Goal: Task Accomplishment & Management: Complete application form

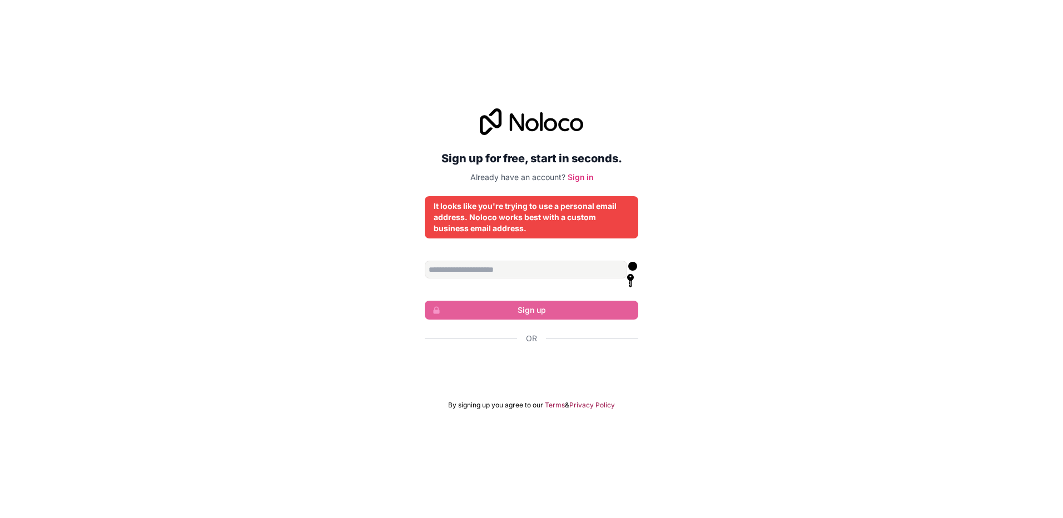
click at [627, 274] on icon at bounding box center [630, 280] width 7 height 13
drag, startPoint x: 699, startPoint y: 380, endPoint x: 697, endPoint y: 373, distance: 6.9
click at [697, 373] on div "Sign up for free, start in seconds. Already have an account? Sign in It looks l…" at bounding box center [531, 259] width 1063 height 332
click at [485, 271] on input "Email address" at bounding box center [526, 270] width 202 height 18
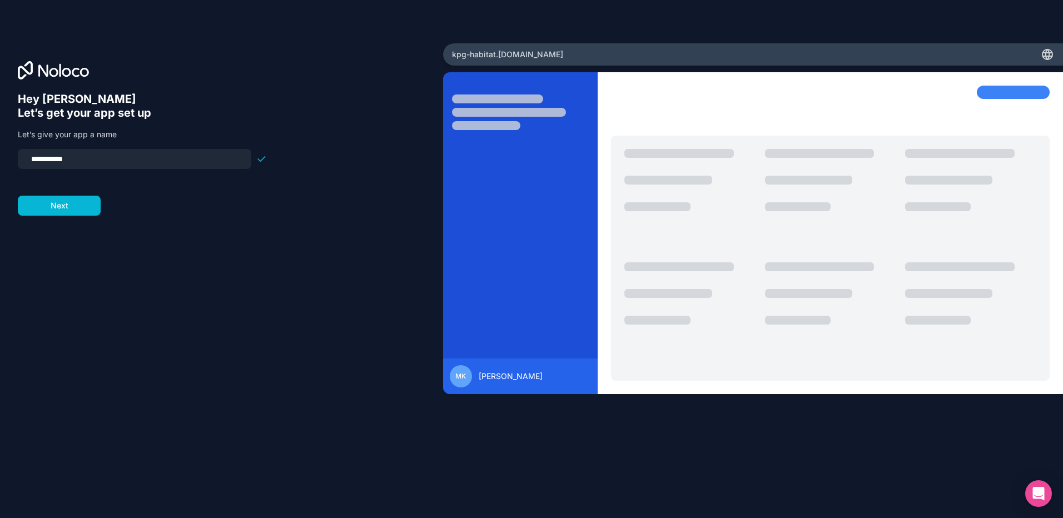
click at [87, 156] on input "**********" at bounding box center [134, 159] width 220 height 16
drag, startPoint x: 88, startPoint y: 156, endPoint x: 16, endPoint y: 157, distance: 71.7
click at [16, 157] on div "**********" at bounding box center [221, 259] width 443 height 432
type input "********"
click at [71, 201] on button "Next" at bounding box center [59, 206] width 83 height 20
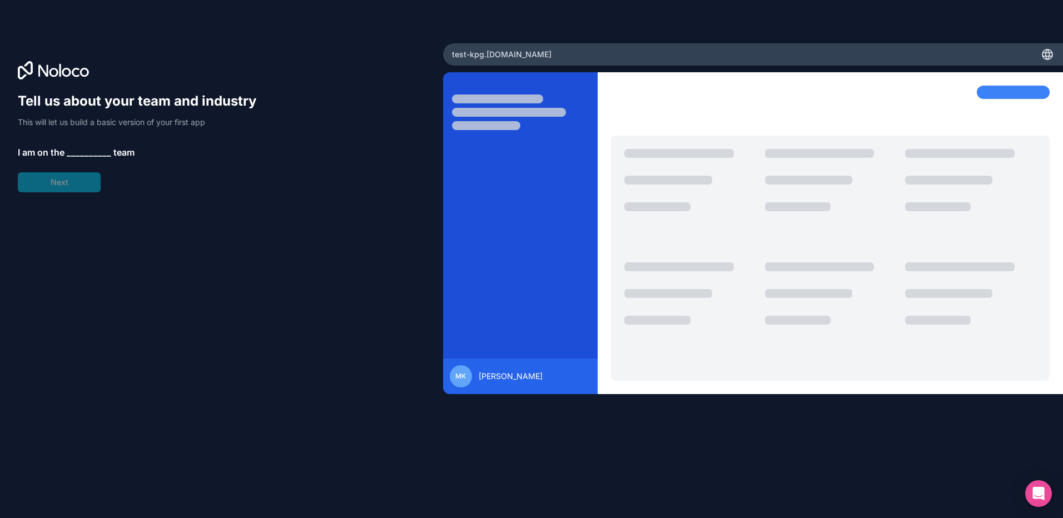
click at [86, 152] on span "__________" at bounding box center [89, 152] width 44 height 13
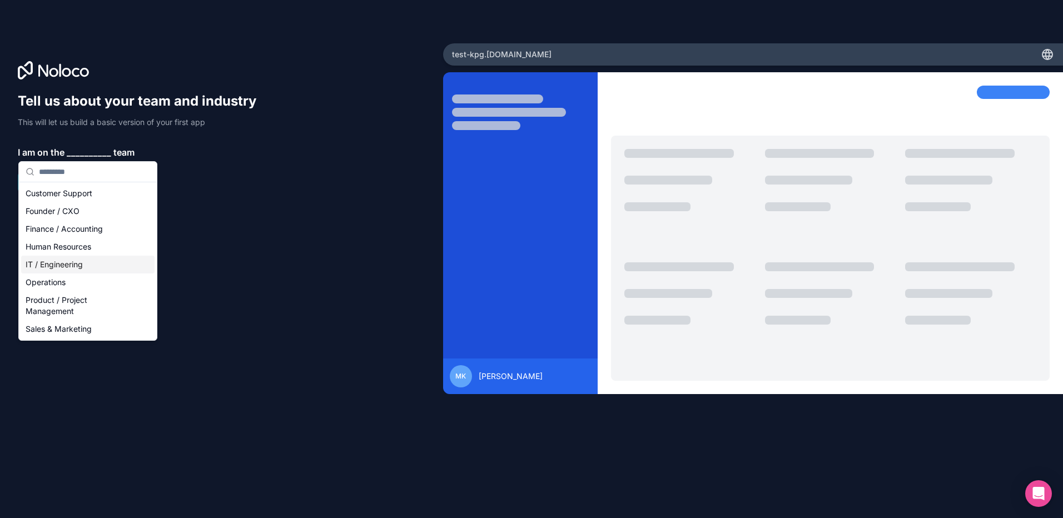
click at [80, 264] on div "IT / Engineering" at bounding box center [87, 265] width 133 height 18
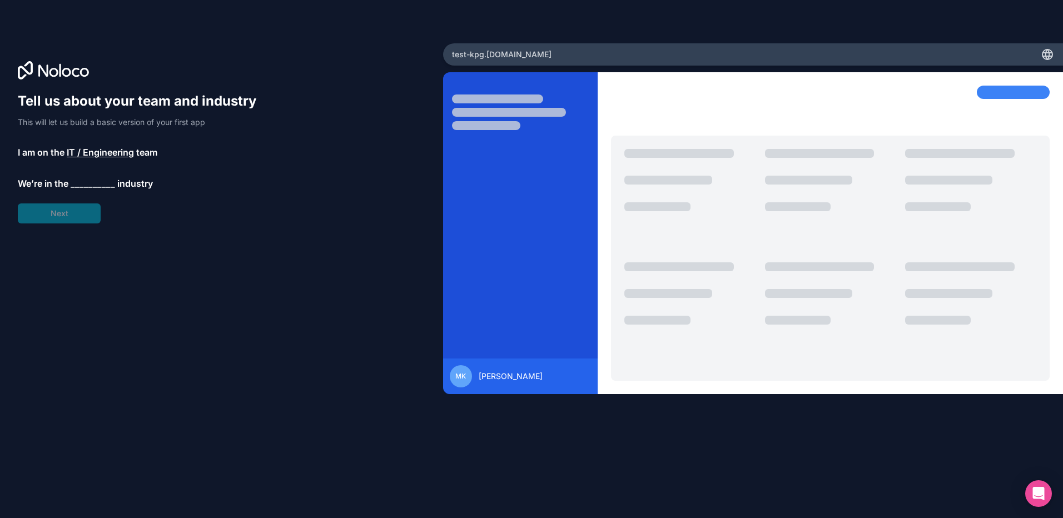
click at [82, 180] on span "__________" at bounding box center [93, 183] width 44 height 13
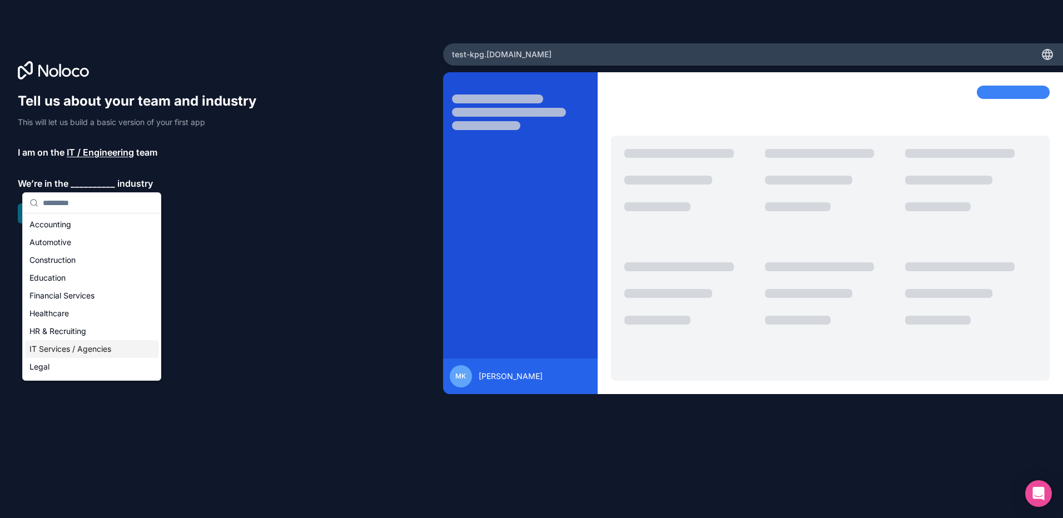
click at [76, 348] on div "IT Services / Agencies" at bounding box center [91, 349] width 133 height 18
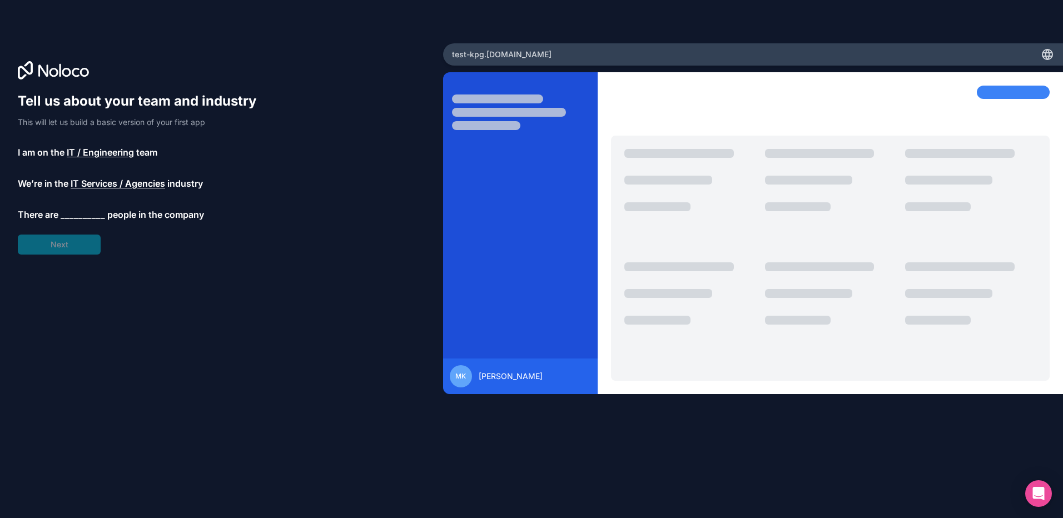
click at [68, 217] on span "__________" at bounding box center [83, 214] width 44 height 13
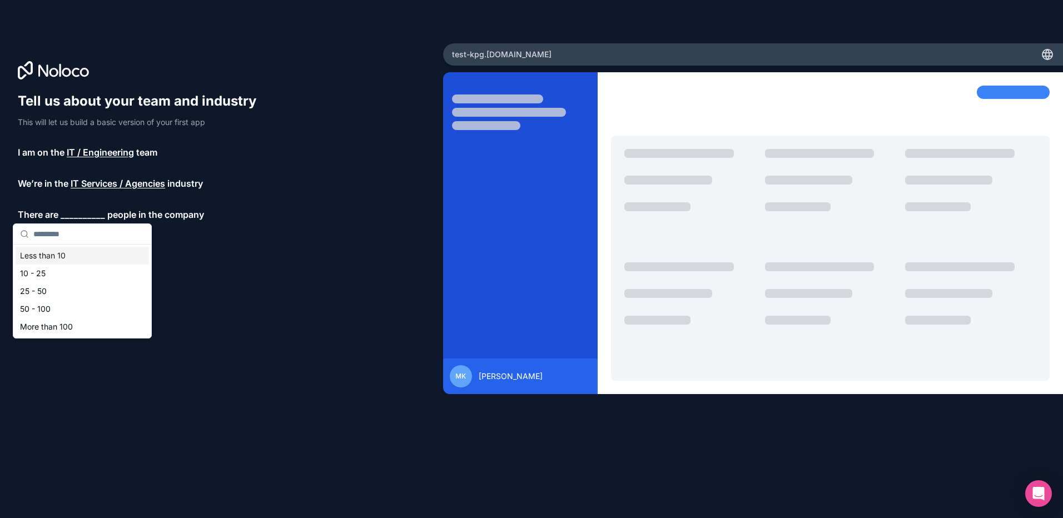
click at [54, 252] on div "Less than 10" at bounding box center [82, 256] width 133 height 18
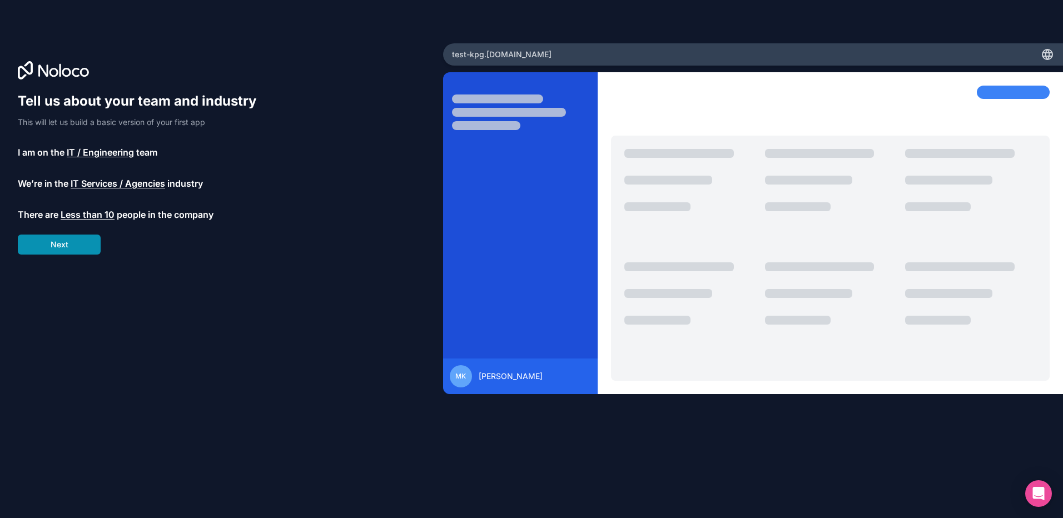
click at [57, 243] on button "Next" at bounding box center [59, 245] width 83 height 20
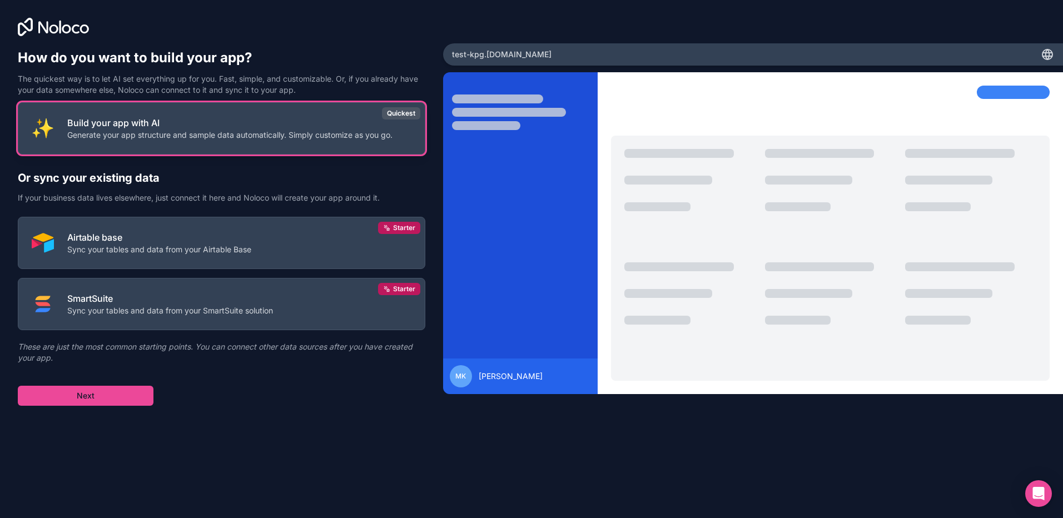
click at [255, 122] on p "Build your app with AI" at bounding box center [229, 122] width 325 height 13
click at [246, 145] on button "Build your app with AI Generate your app structure and sample data automaticall…" at bounding box center [221, 128] width 407 height 52
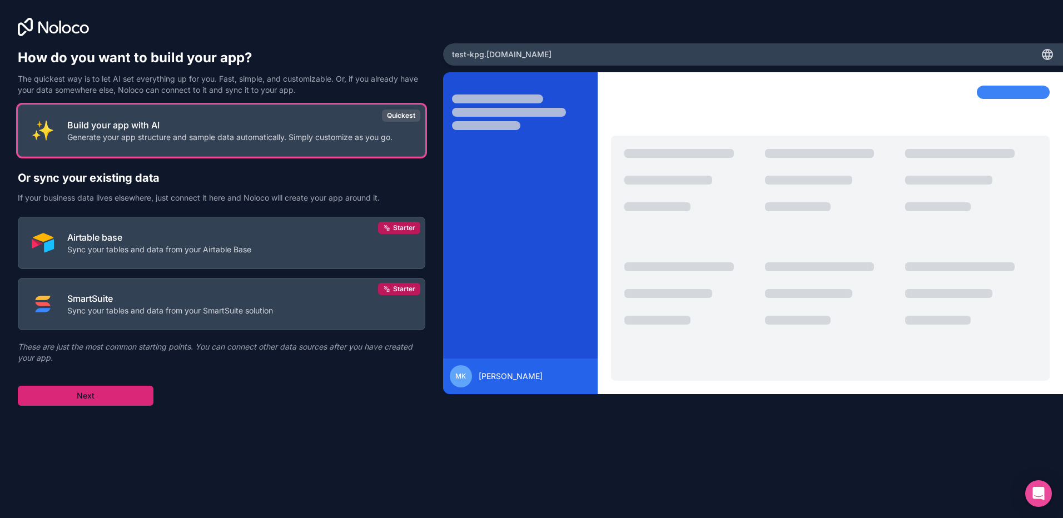
click at [84, 397] on button "Next" at bounding box center [86, 396] width 136 height 20
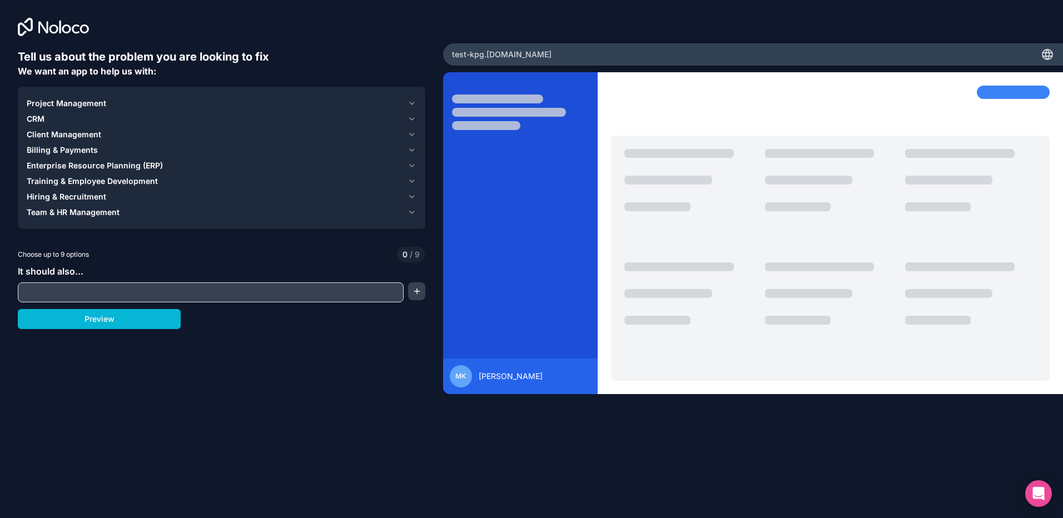
click at [79, 98] on span "Project Management" at bounding box center [66, 103] width 79 height 11
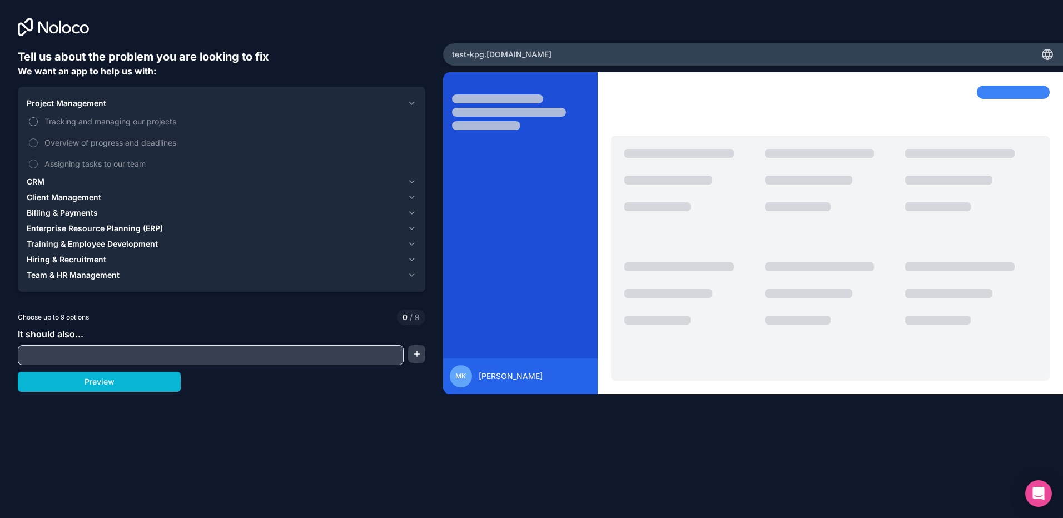
click at [84, 115] on label "Tracking and managing our projects" at bounding box center [222, 121] width 390 height 21
click at [38, 117] on button "Tracking and managing our projects" at bounding box center [33, 121] width 9 height 9
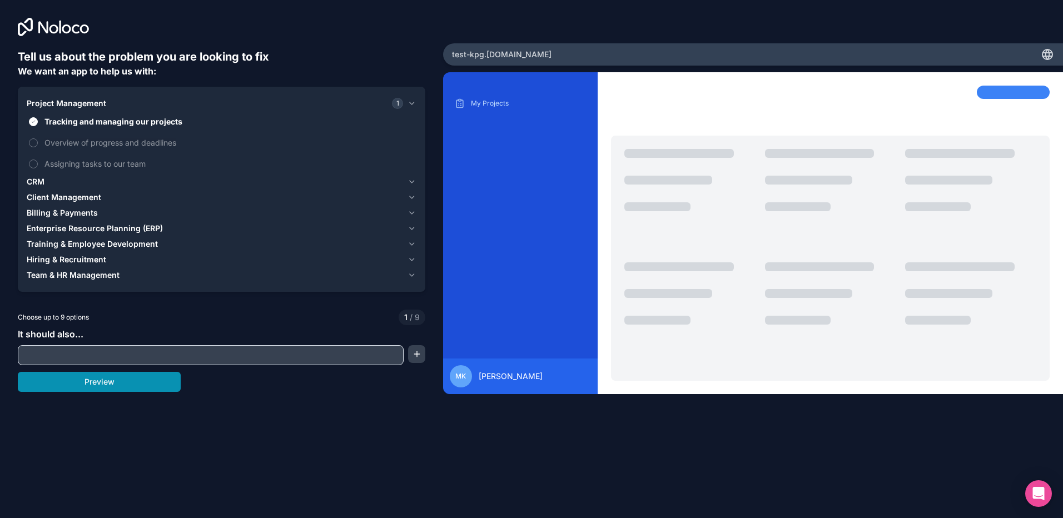
click at [137, 386] on button "Preview" at bounding box center [99, 382] width 163 height 20
click at [149, 223] on span "Enterprise Resource Planning (ERP)" at bounding box center [95, 228] width 136 height 11
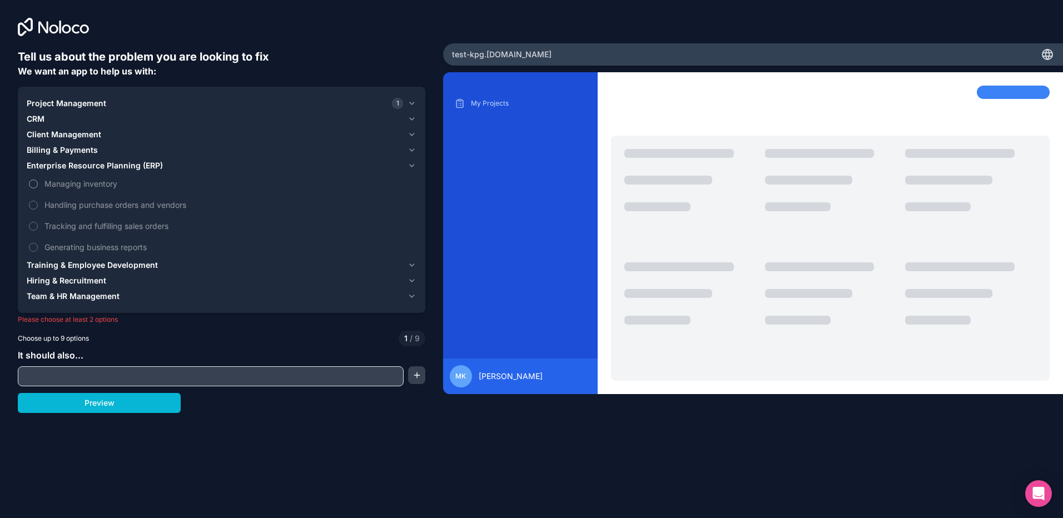
click at [89, 178] on span "Managing inventory" at bounding box center [229, 184] width 370 height 12
click at [38, 180] on button "Managing inventory" at bounding box center [33, 184] width 9 height 9
click at [120, 407] on button "Preview" at bounding box center [99, 403] width 163 height 20
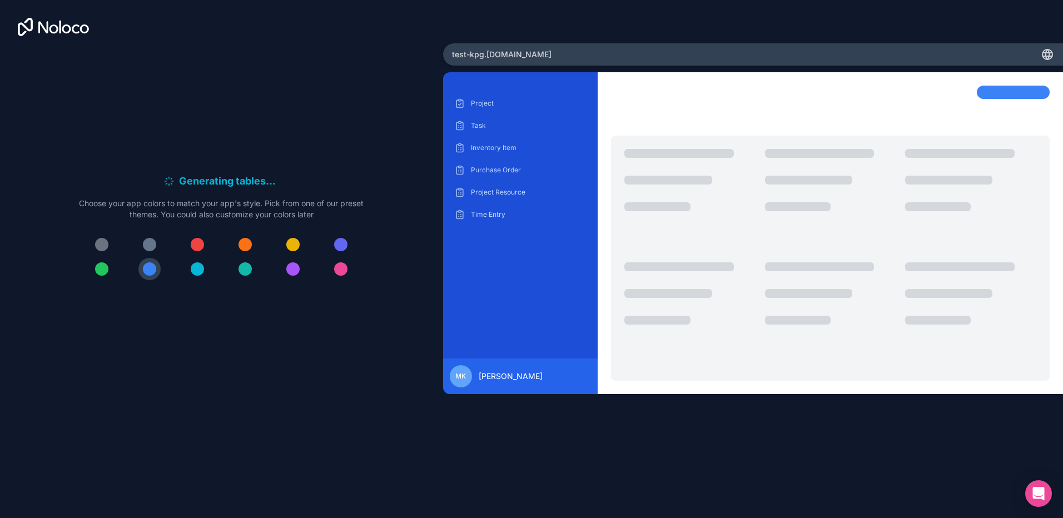
click at [198, 247] on div at bounding box center [197, 244] width 13 height 13
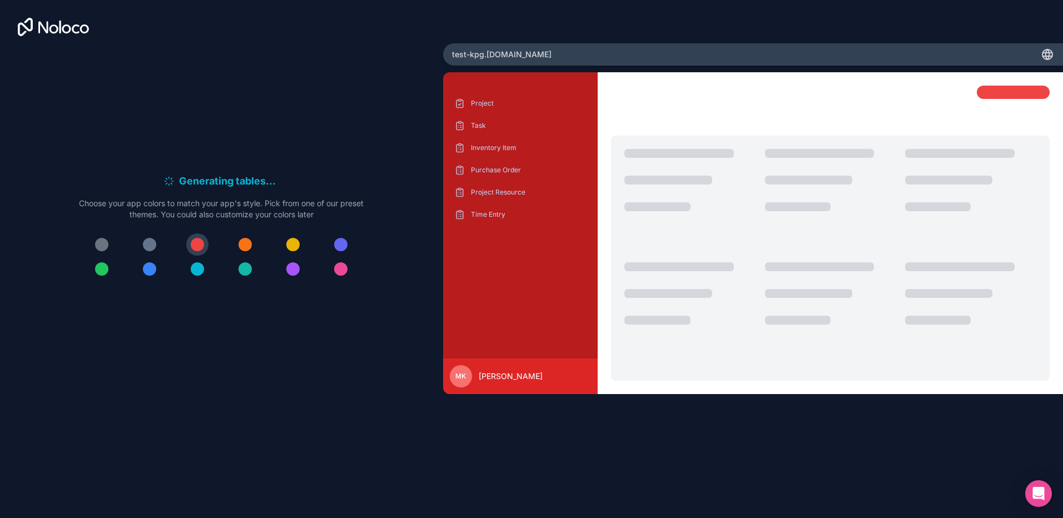
click at [244, 248] on div at bounding box center [244, 244] width 13 height 13
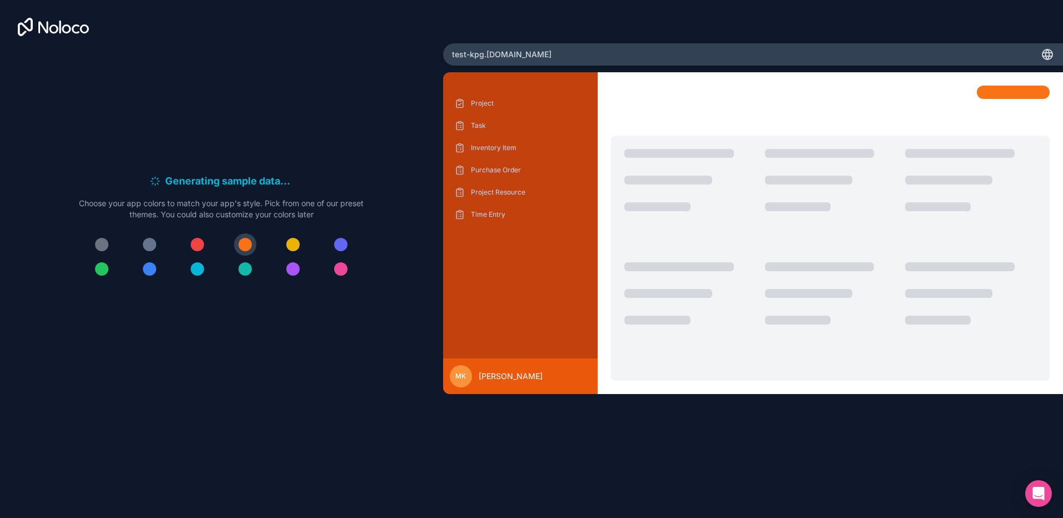
click at [531, 379] on span "[PERSON_NAME]" at bounding box center [511, 376] width 64 height 11
click at [1015, 83] on div at bounding box center [829, 233] width 465 height 322
click at [1017, 96] on div at bounding box center [1013, 92] width 73 height 13
